Goal: Task Accomplishment & Management: Use online tool/utility

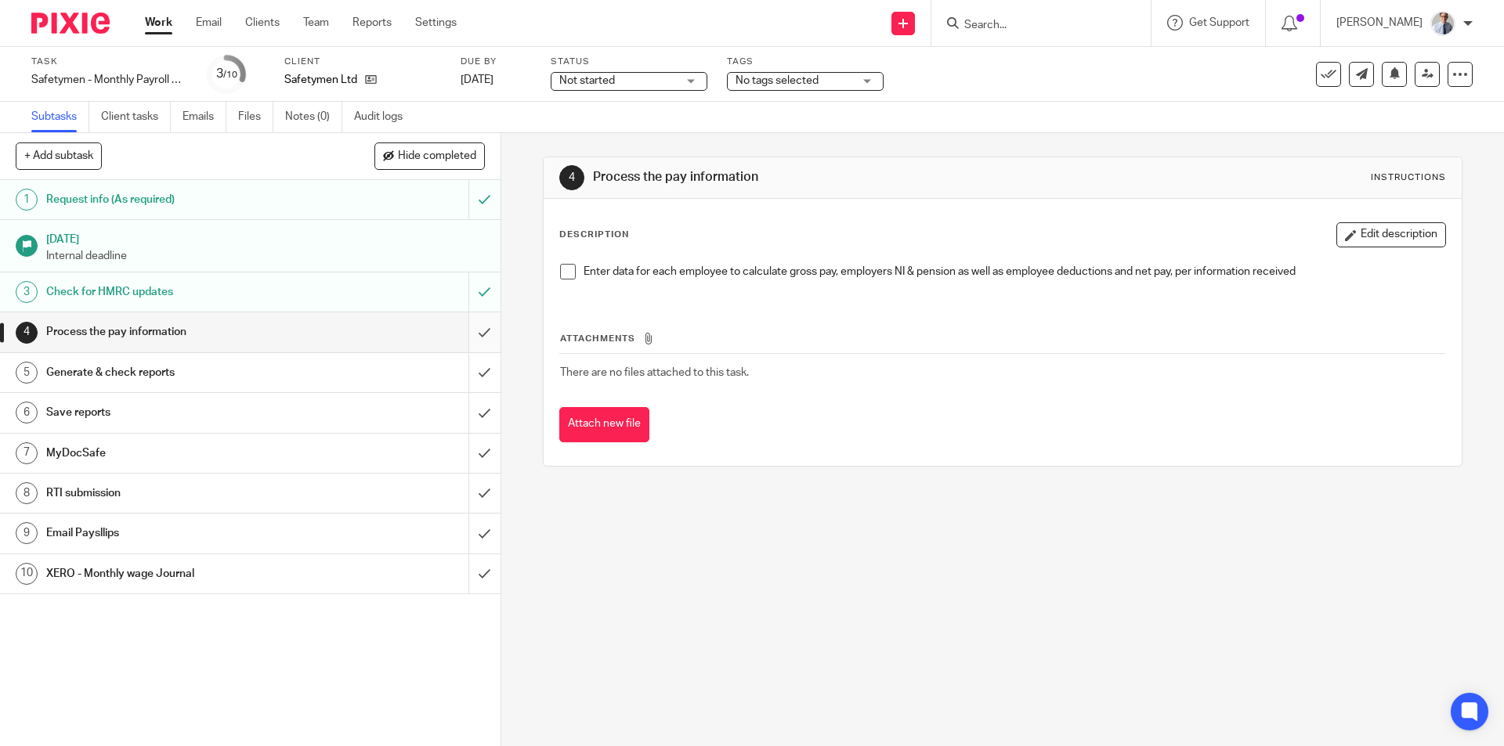
click at [563, 272] on span at bounding box center [568, 272] width 16 height 16
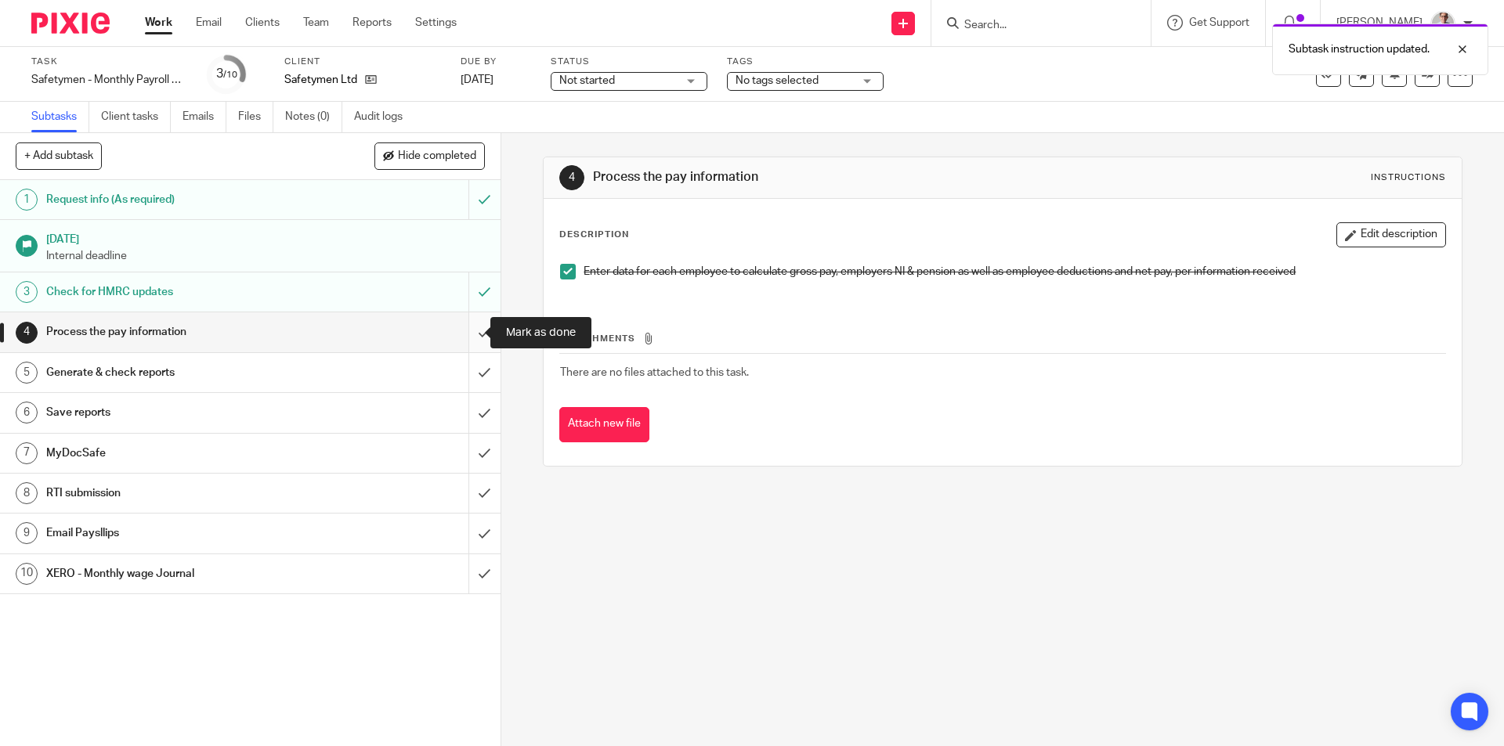
click at [472, 333] on input "submit" at bounding box center [250, 332] width 501 height 39
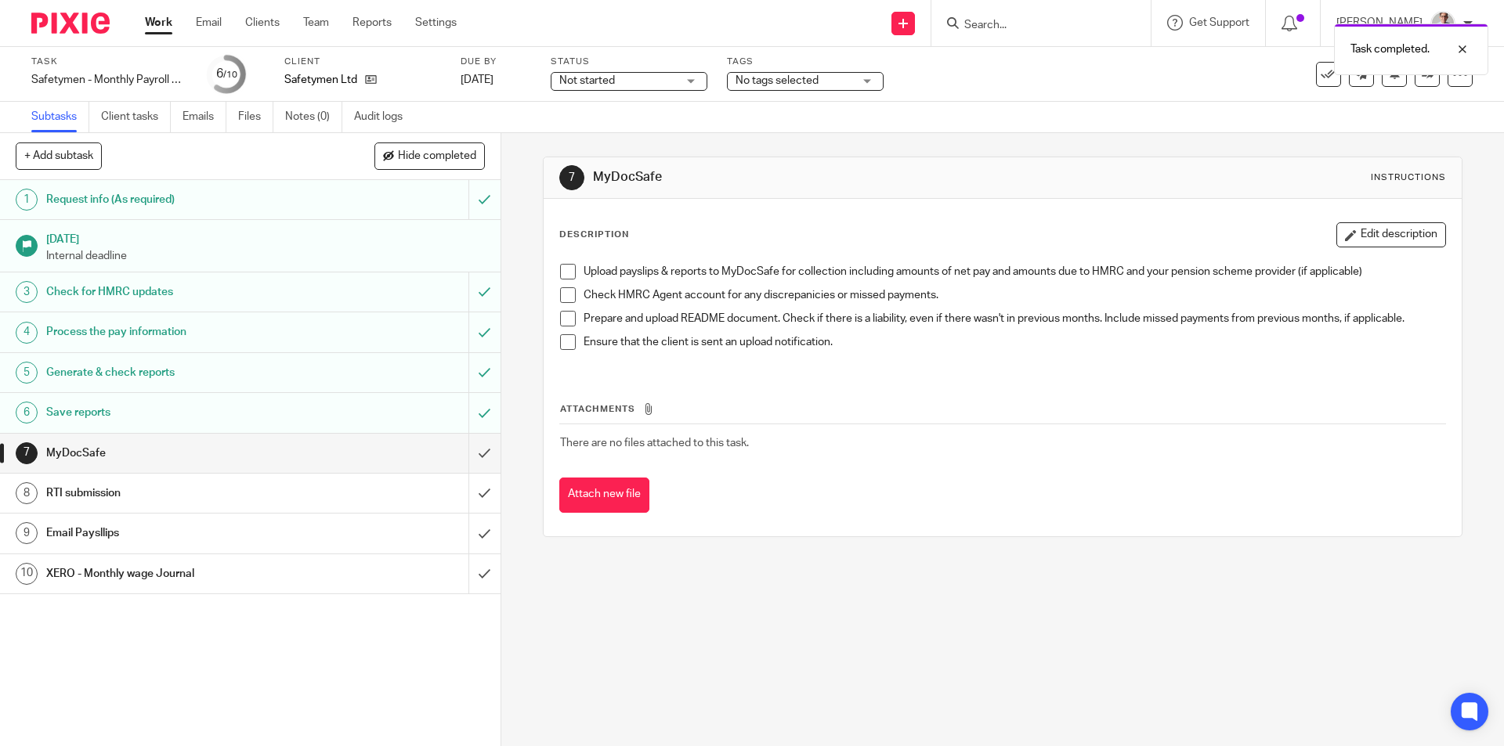
click at [560, 276] on span at bounding box center [568, 272] width 16 height 16
click at [561, 303] on li "Check HMRC Agent account for any discrepanicies or missed payments." at bounding box center [1002, 298] width 884 height 23
click at [562, 292] on span at bounding box center [568, 295] width 16 height 16
click at [560, 314] on span at bounding box center [568, 319] width 16 height 16
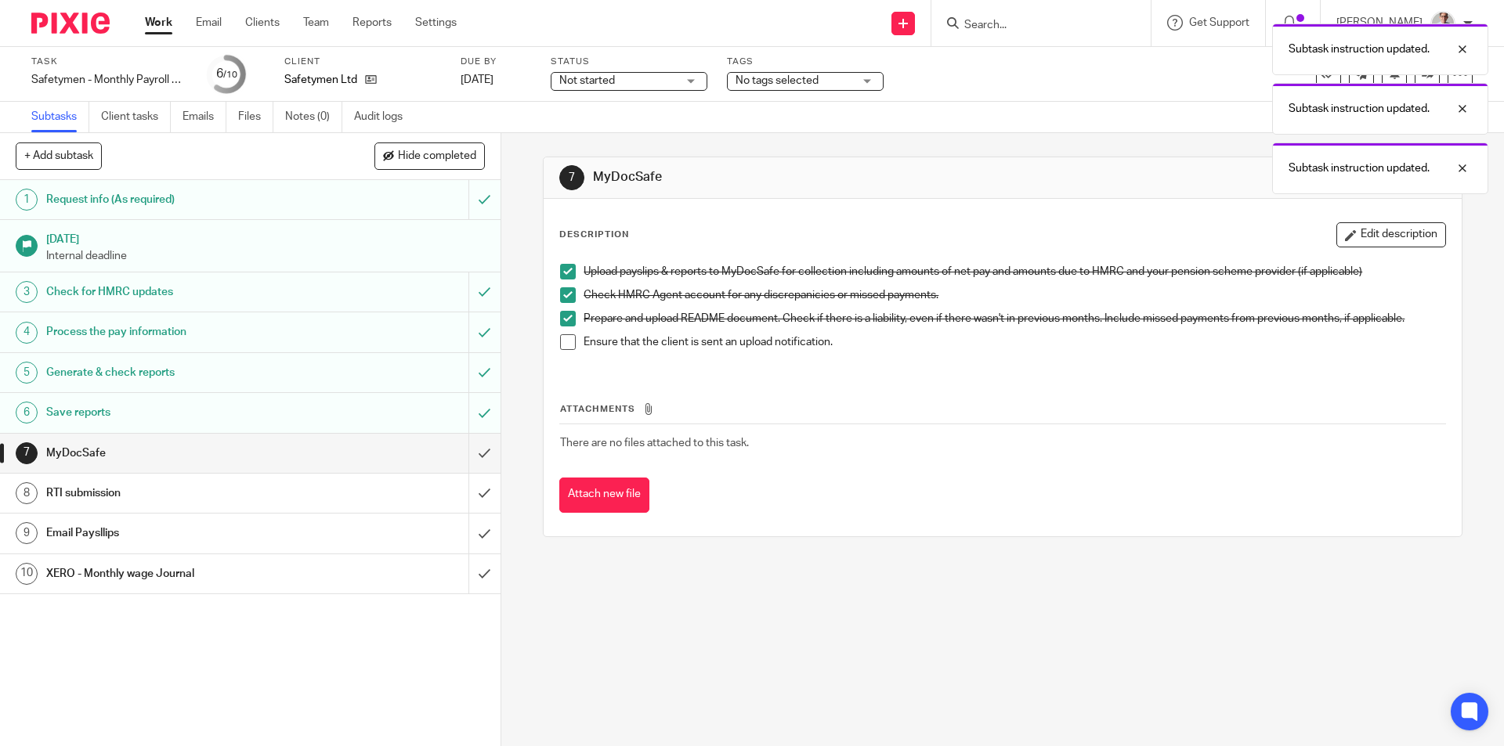
click at [561, 345] on span at bounding box center [568, 342] width 16 height 16
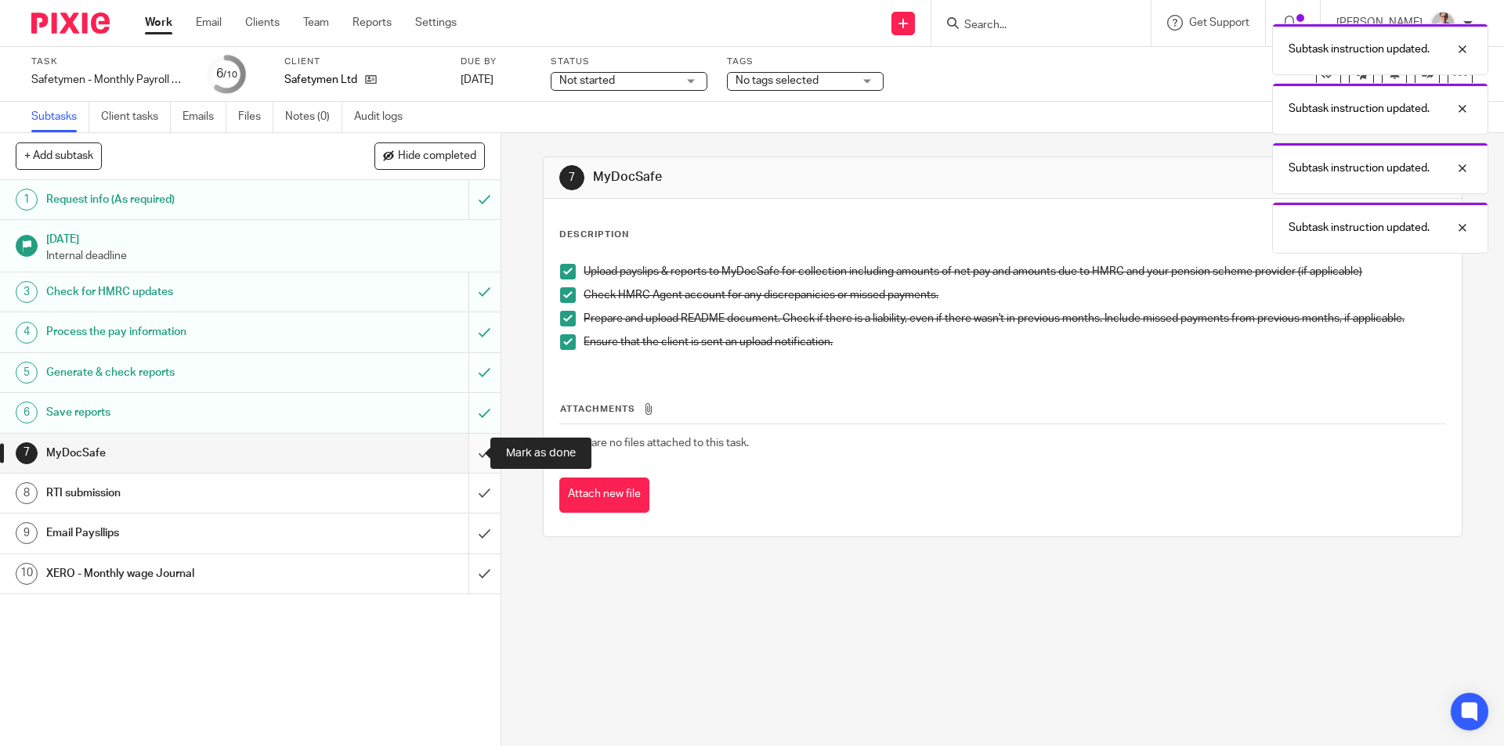
click at [460, 460] on input "submit" at bounding box center [250, 453] width 501 height 39
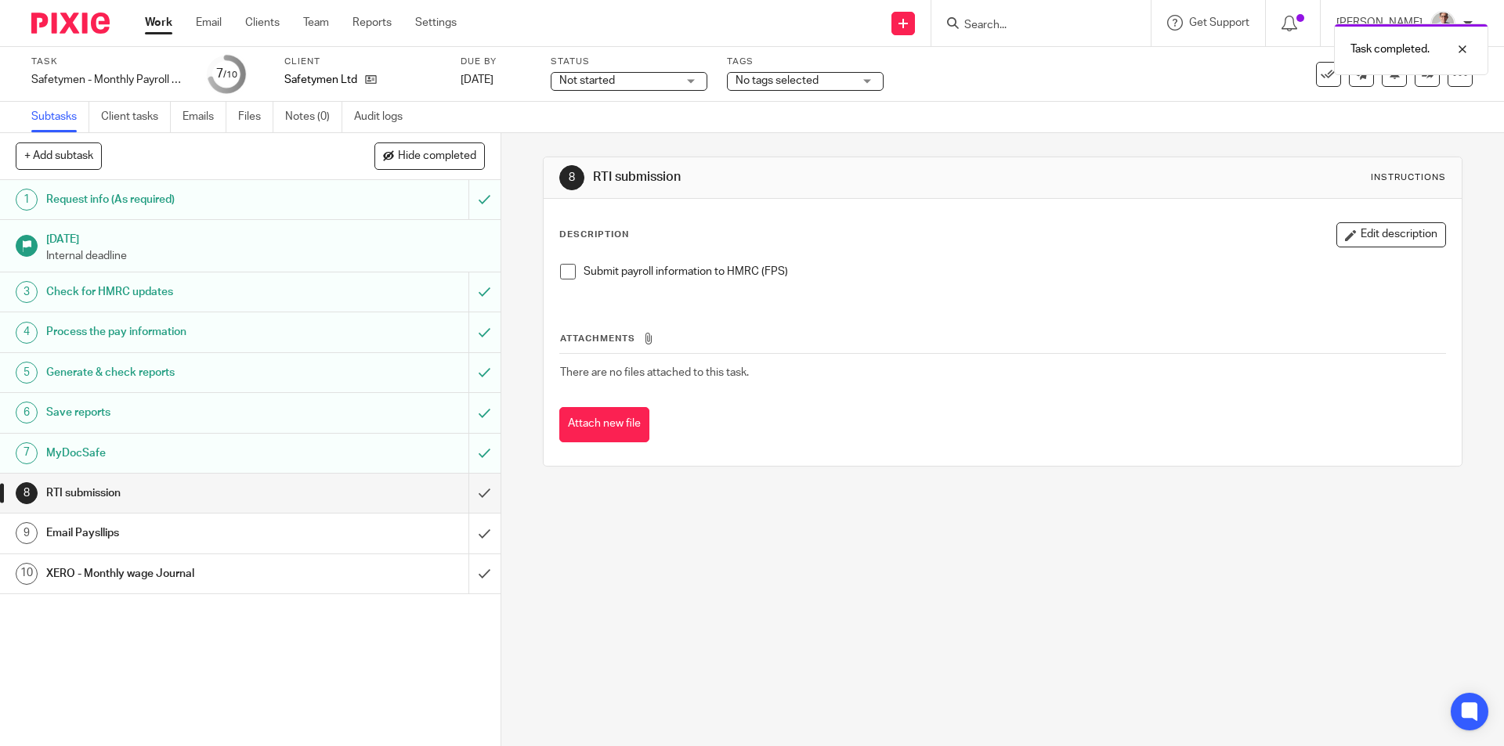
click at [561, 276] on span at bounding box center [568, 272] width 16 height 16
click at [466, 501] on input "submit" at bounding box center [250, 493] width 501 height 39
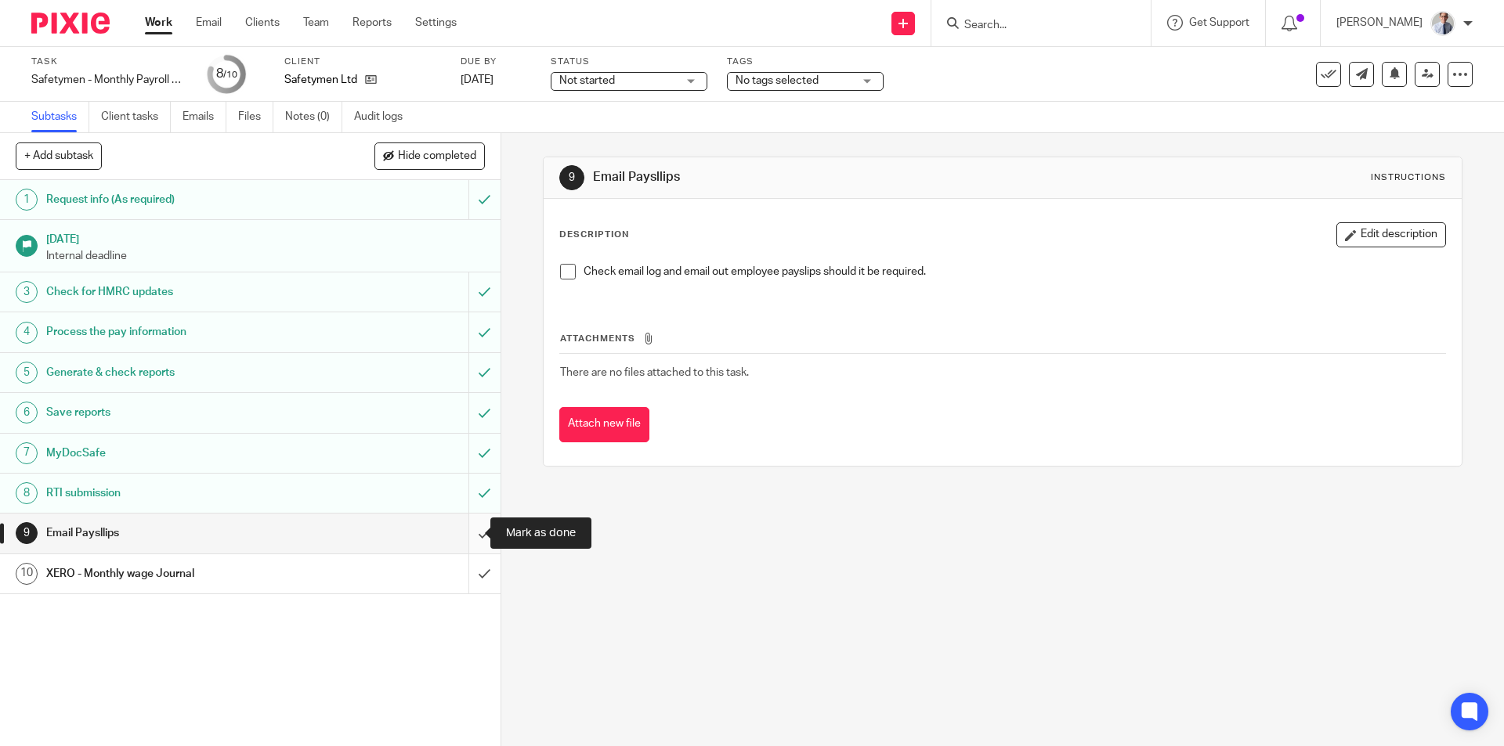
click at [461, 535] on input "submit" at bounding box center [250, 533] width 501 height 39
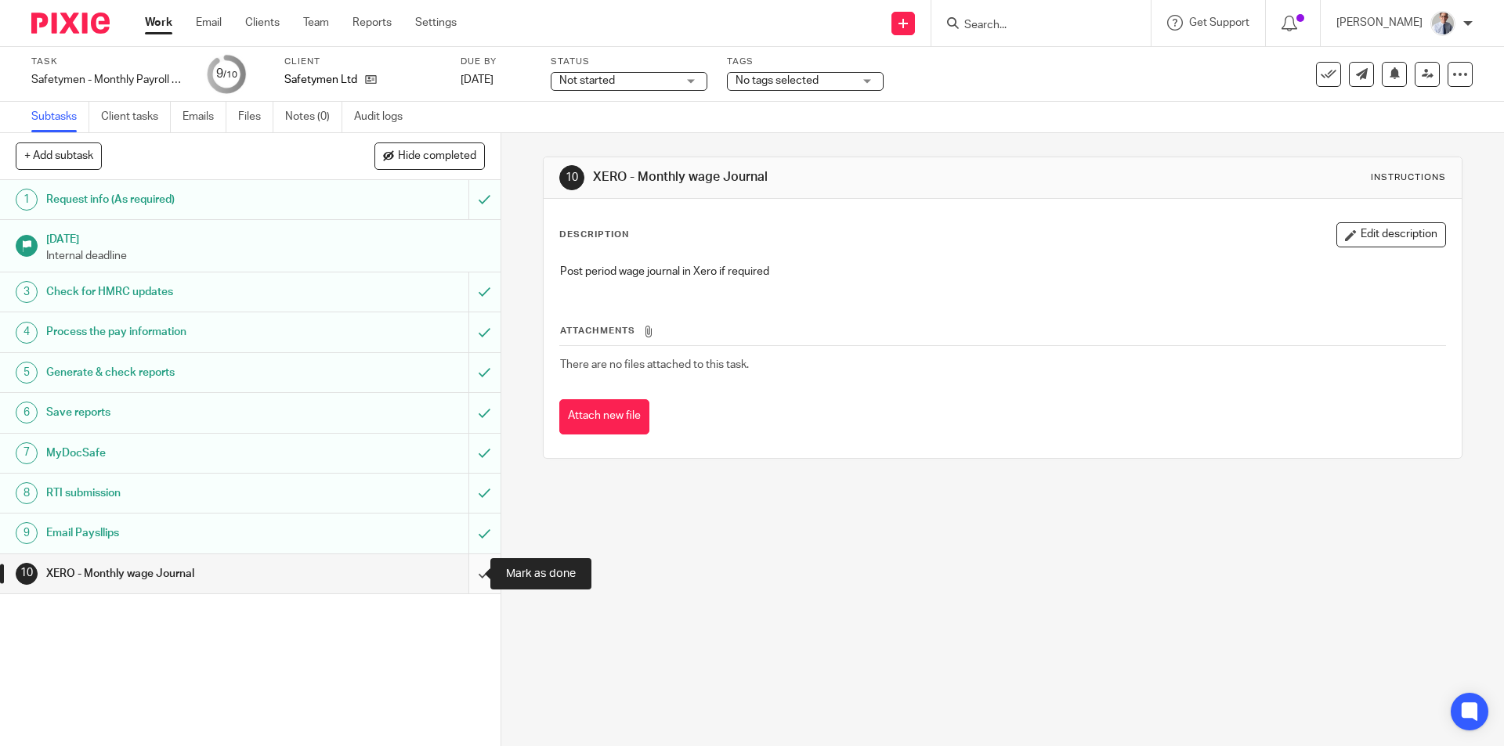
click at [457, 576] on input "submit" at bounding box center [250, 574] width 501 height 39
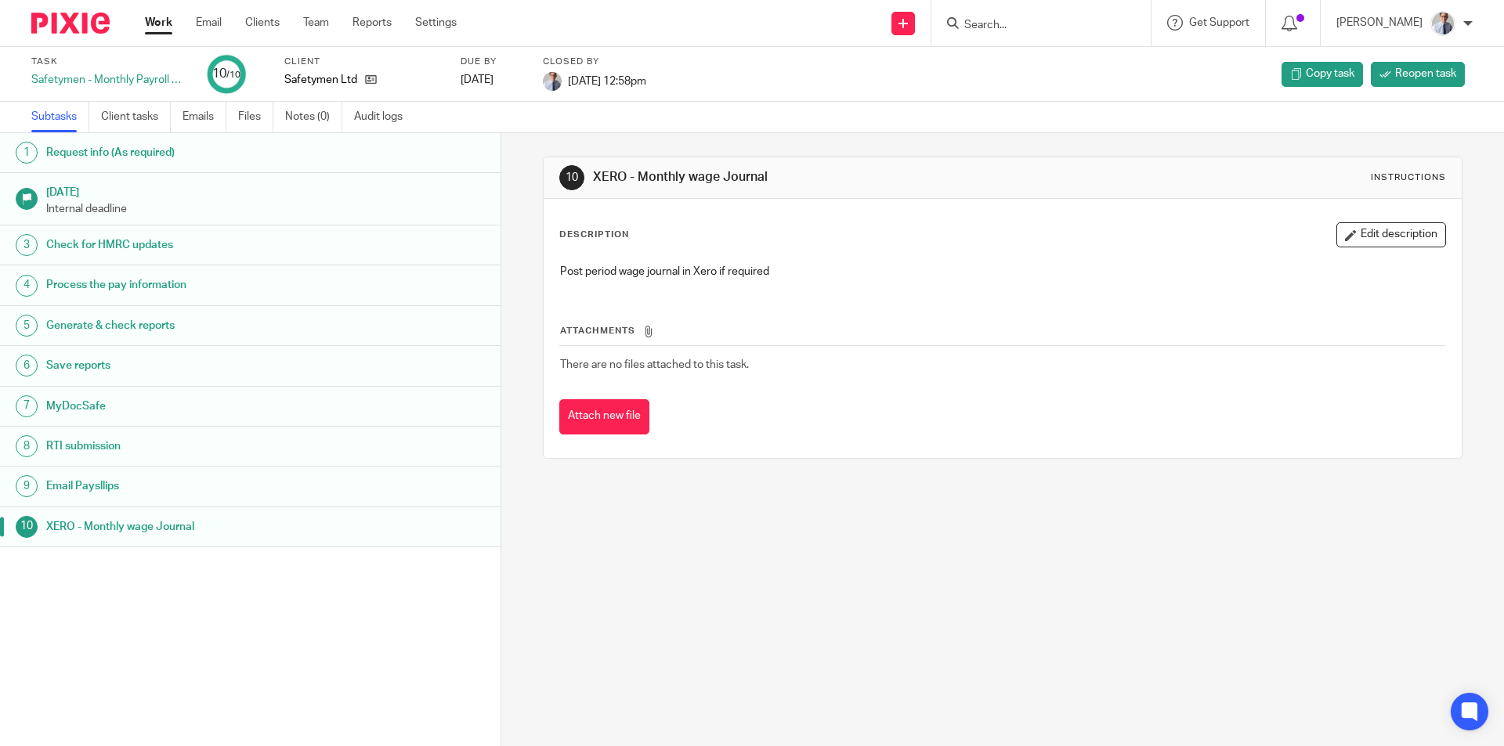
click at [156, 25] on link "Work" at bounding box center [158, 23] width 27 height 16
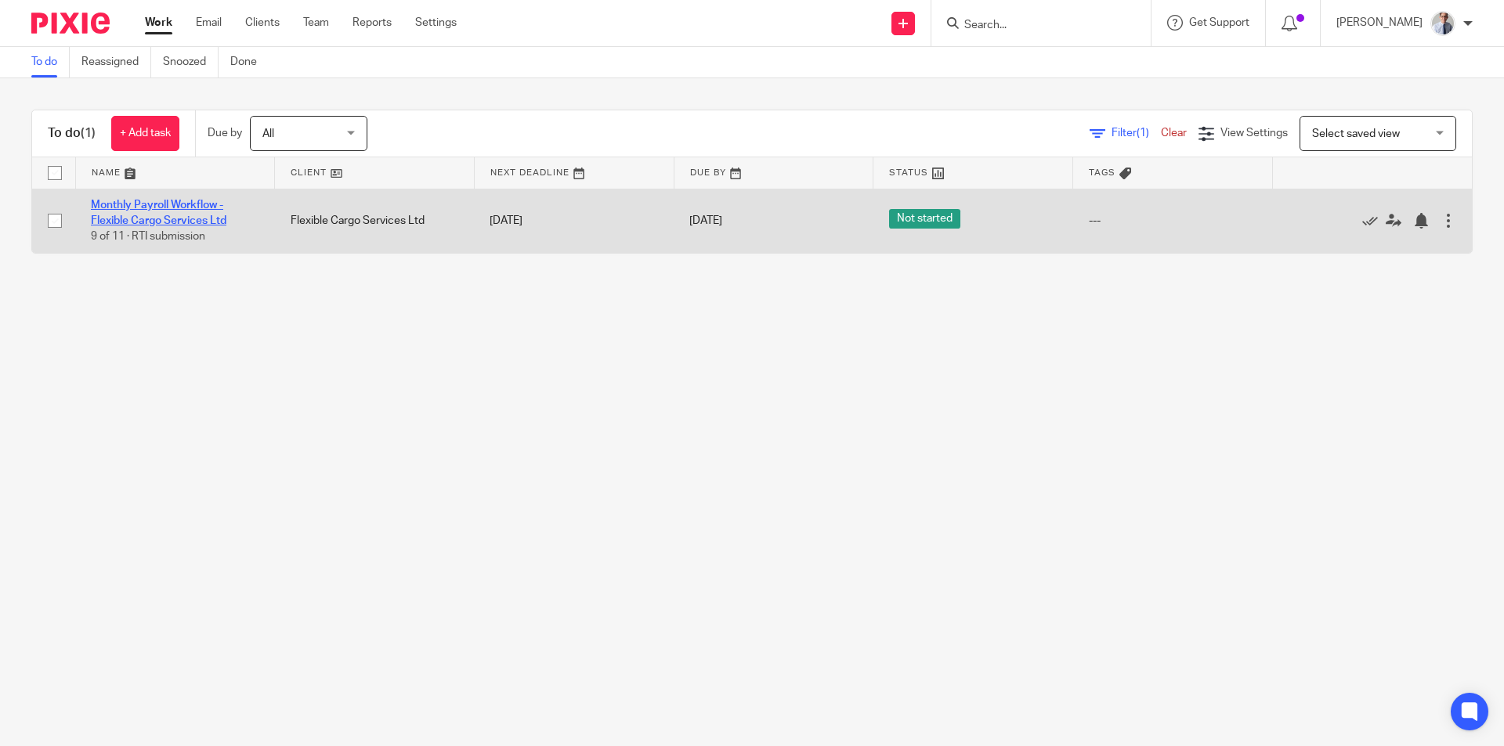
click at [159, 209] on link "Monthly Payroll Workflow - Flexible Cargo Services Ltd" at bounding box center [159, 213] width 136 height 27
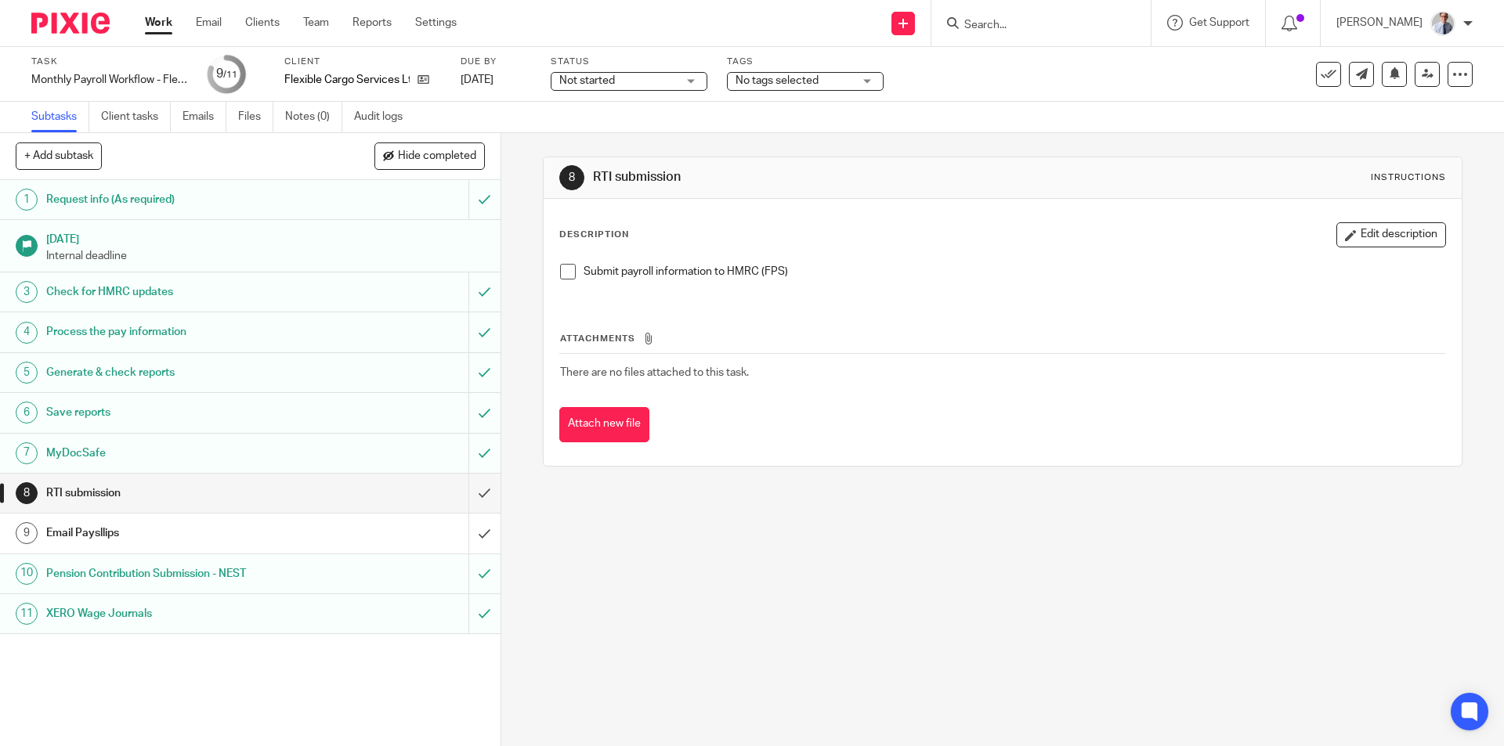
click at [566, 273] on span at bounding box center [568, 272] width 16 height 16
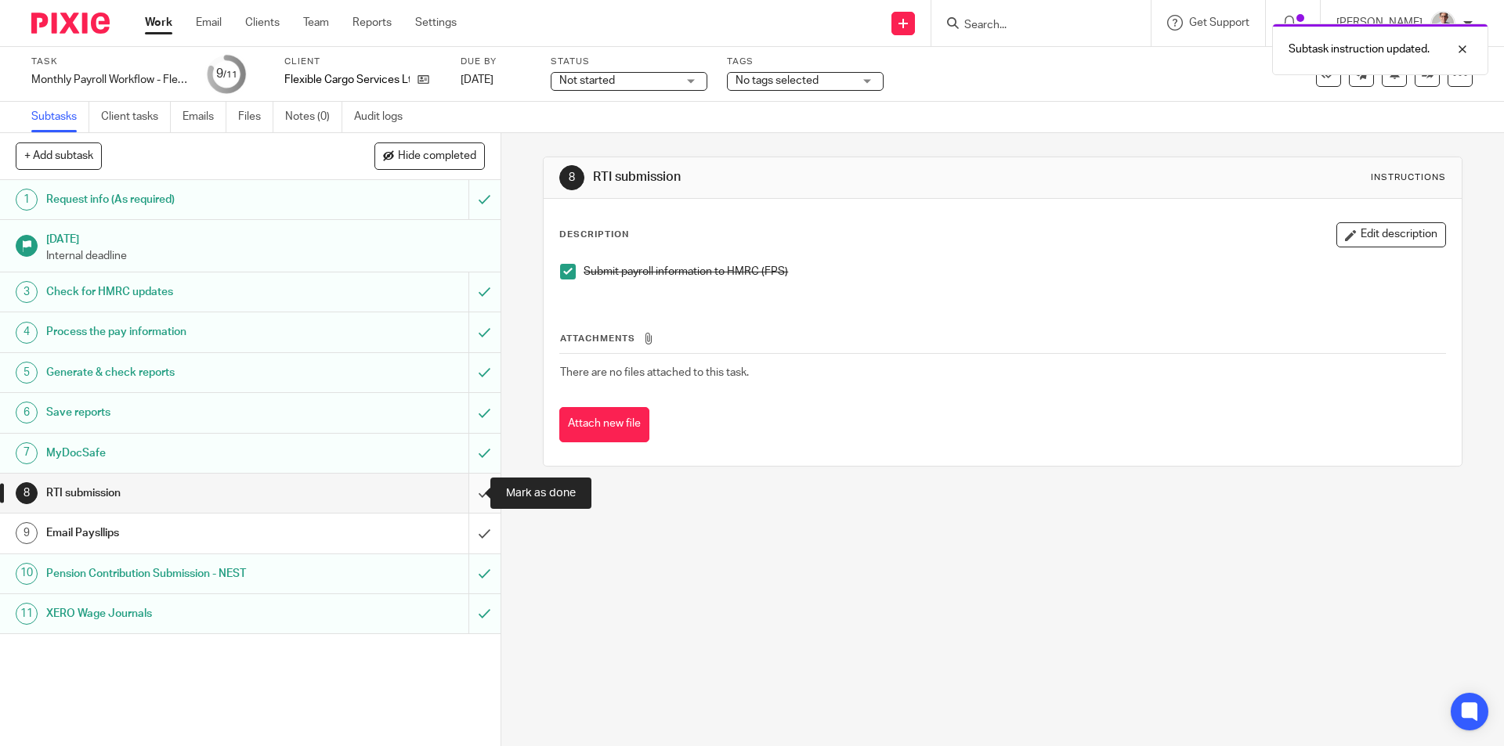
click at [467, 497] on input "submit" at bounding box center [250, 493] width 501 height 39
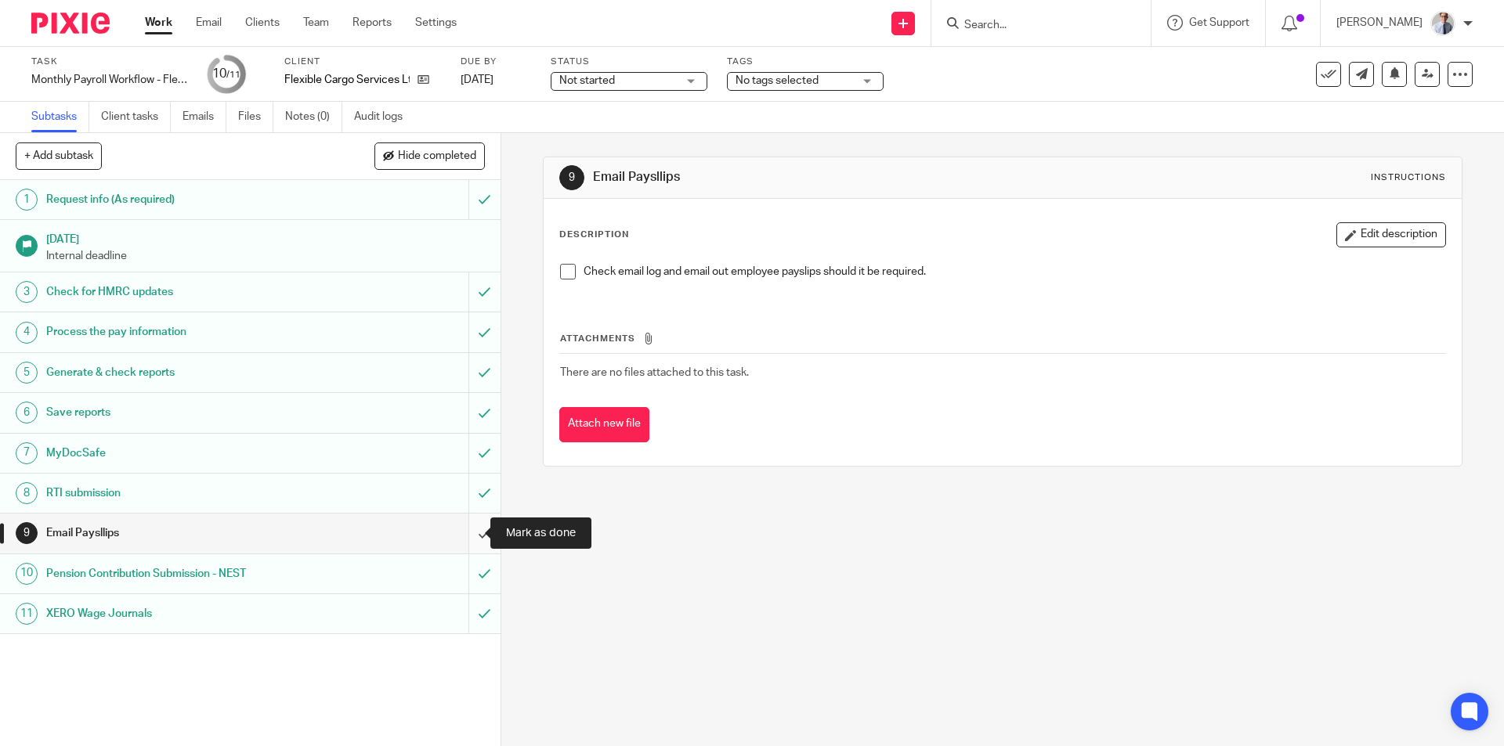
click at [461, 533] on input "submit" at bounding box center [250, 533] width 501 height 39
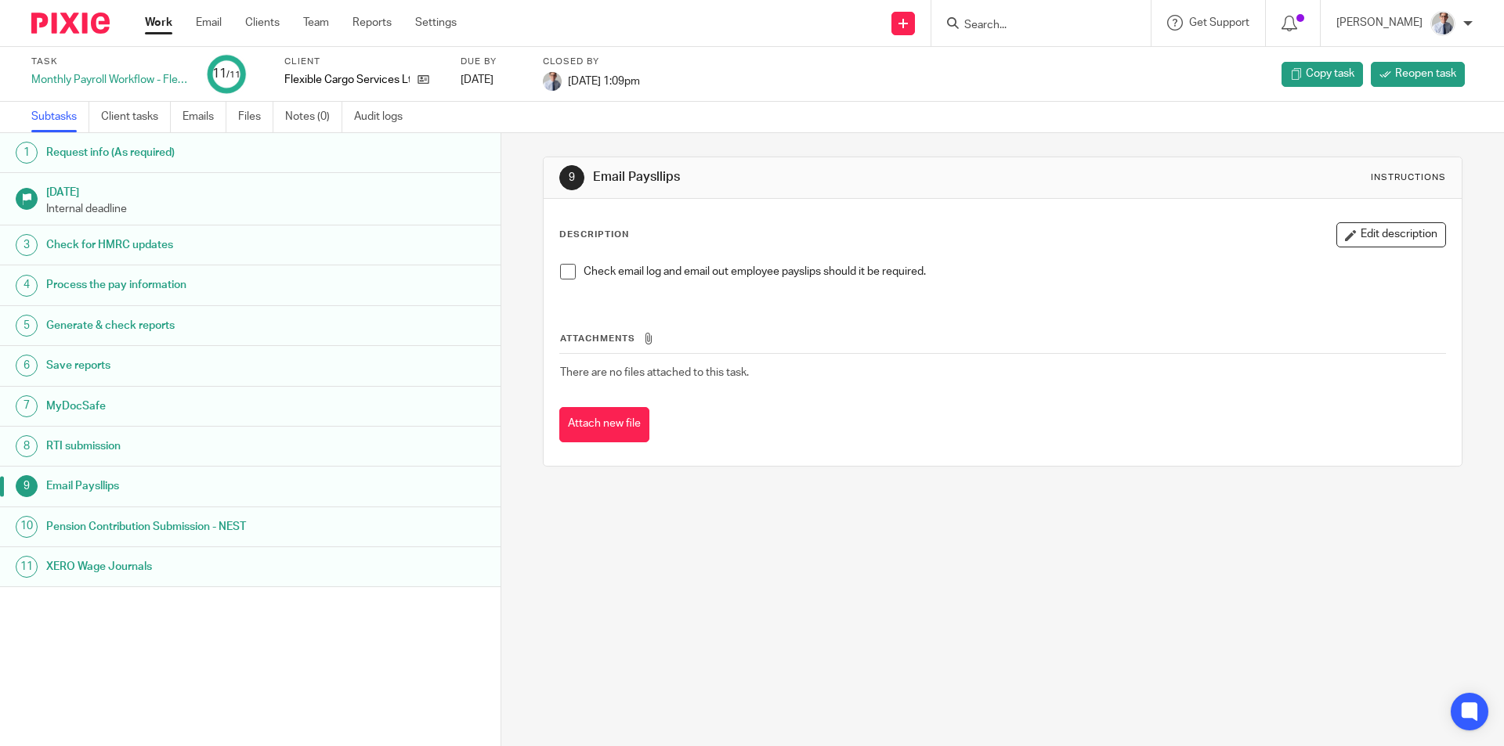
click at [158, 15] on link "Work" at bounding box center [158, 23] width 27 height 16
